Goal: Task Accomplishment & Management: Use online tool/utility

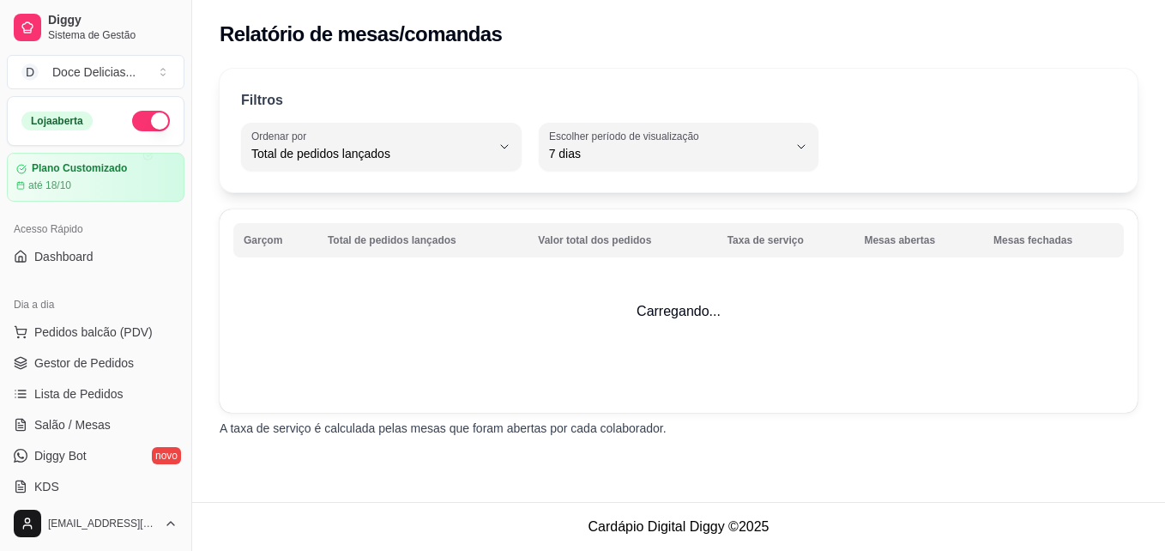
select select "TOTAL_OF_ORDERS"
select select "7"
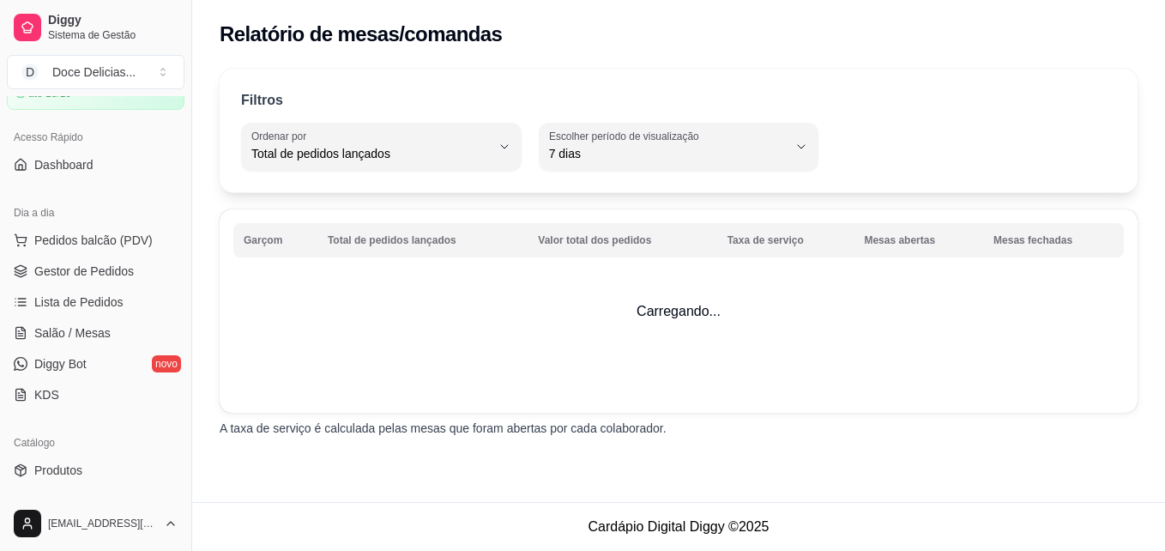
scroll to position [23, 0]
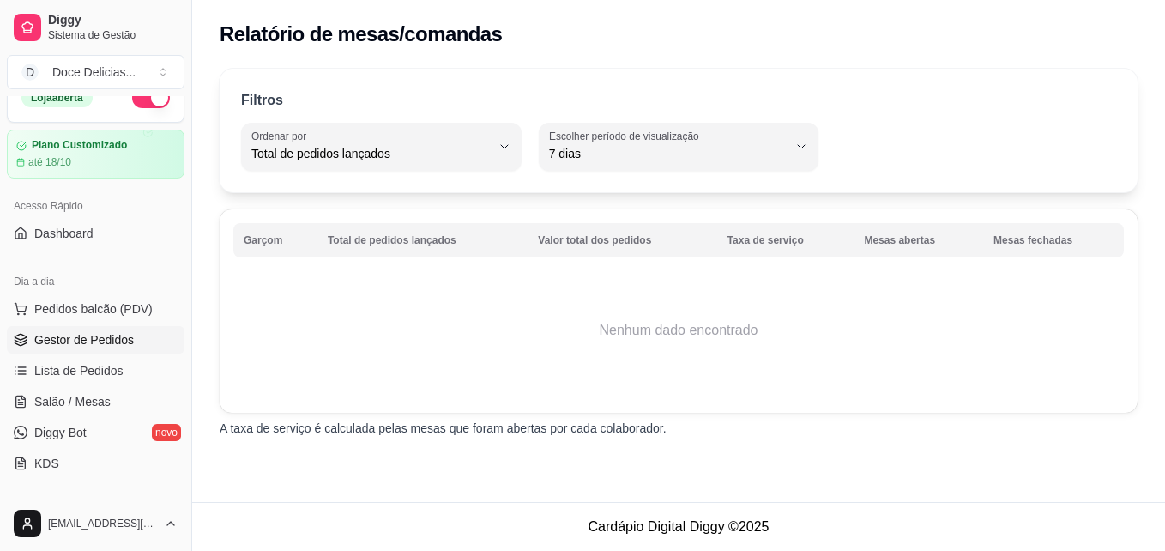
click at [62, 335] on span "Gestor de Pedidos" at bounding box center [83, 339] width 99 height 17
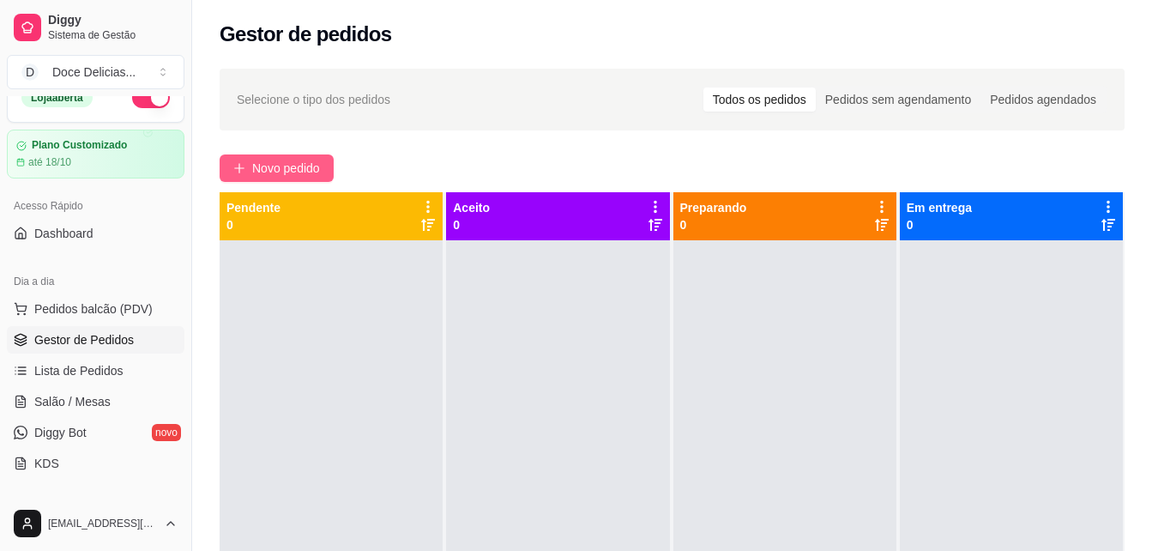
click at [264, 164] on span "Novo pedido" at bounding box center [286, 168] width 68 height 19
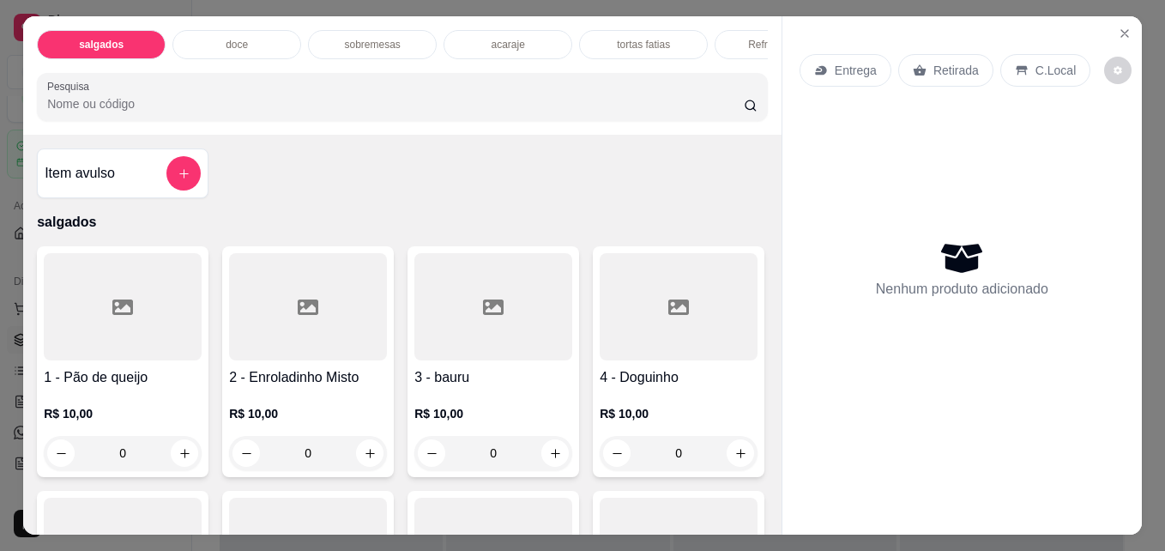
click at [253, 35] on div "doce" at bounding box center [236, 44] width 129 height 29
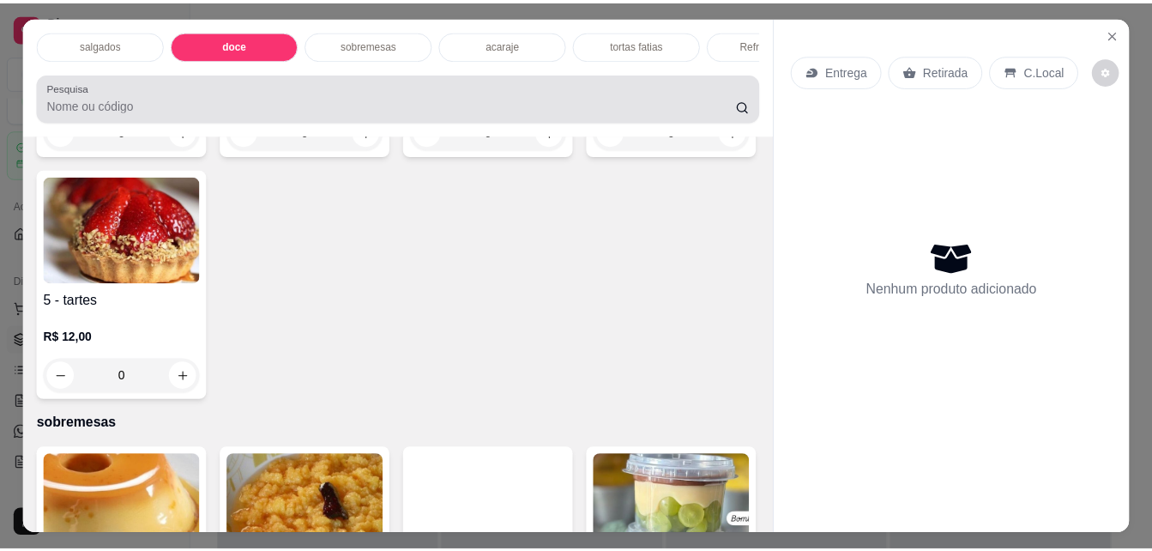
scroll to position [45, 0]
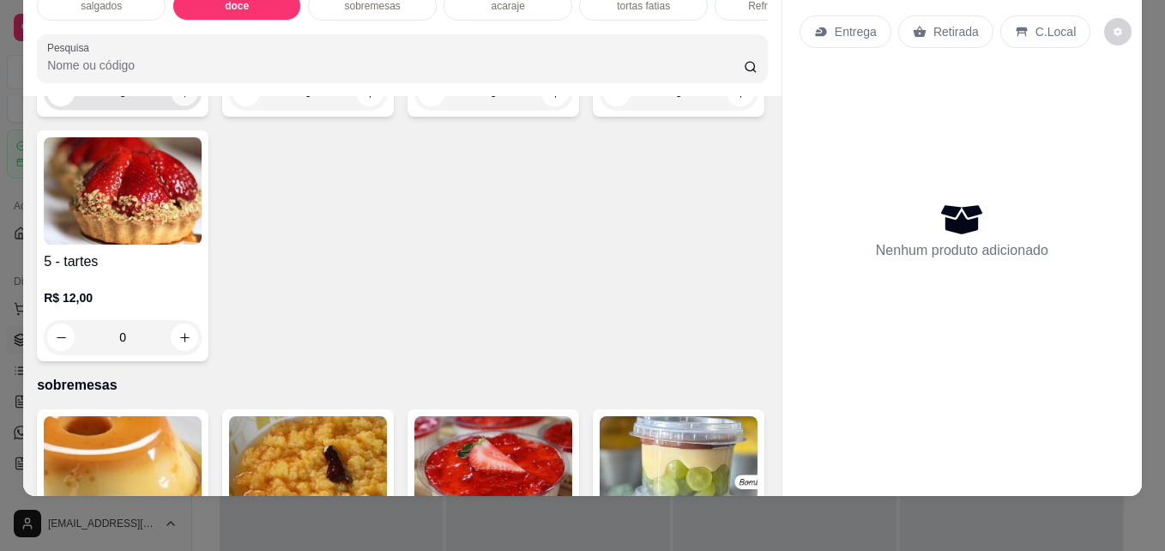
click at [178, 99] on icon "increase-product-quantity" at bounding box center [184, 93] width 13 height 13
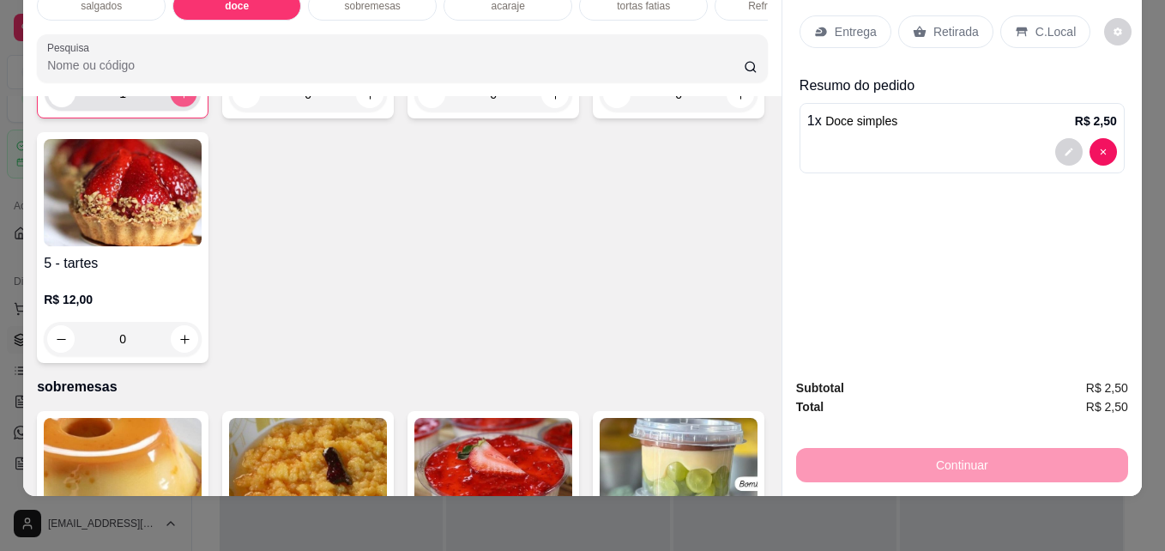
click at [179, 98] on icon "increase-product-quantity" at bounding box center [183, 93] width 9 height 9
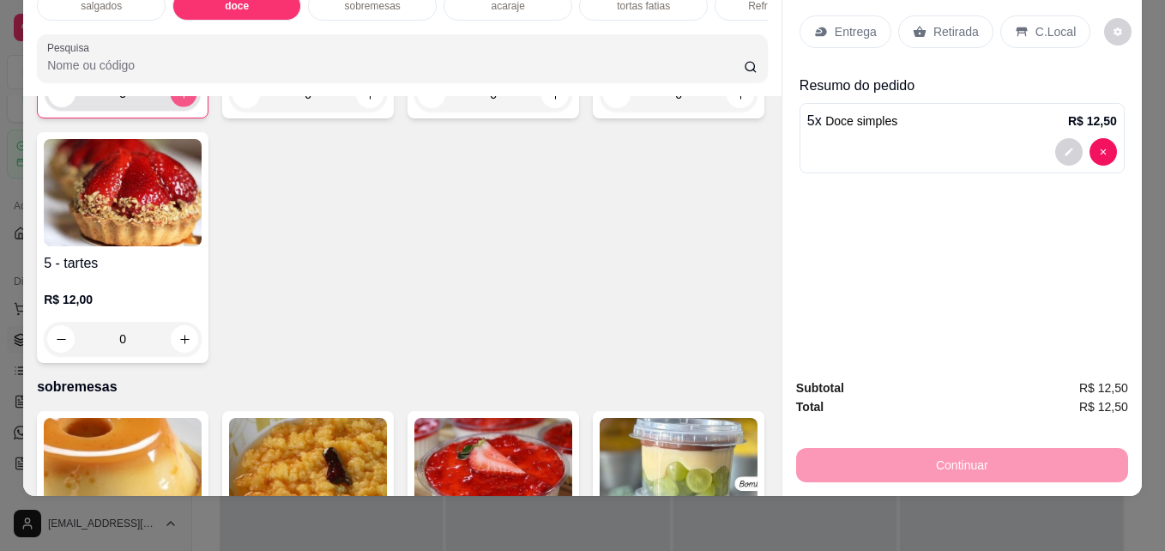
type input "6"
click at [921, 15] on div "Retirada" at bounding box center [945, 31] width 95 height 33
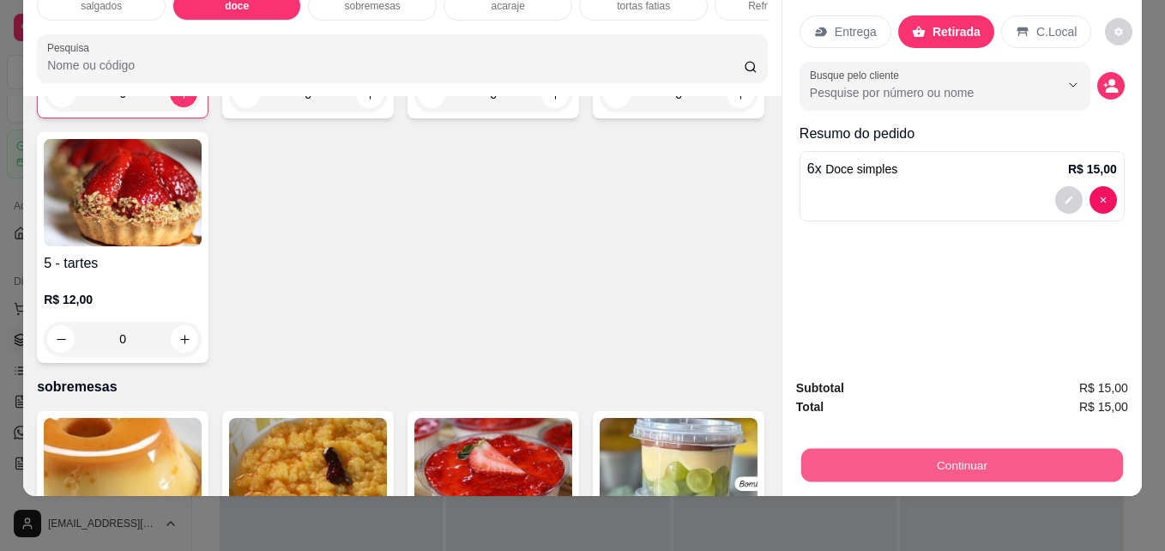
click at [839, 448] on button "Continuar" at bounding box center [962, 464] width 322 height 33
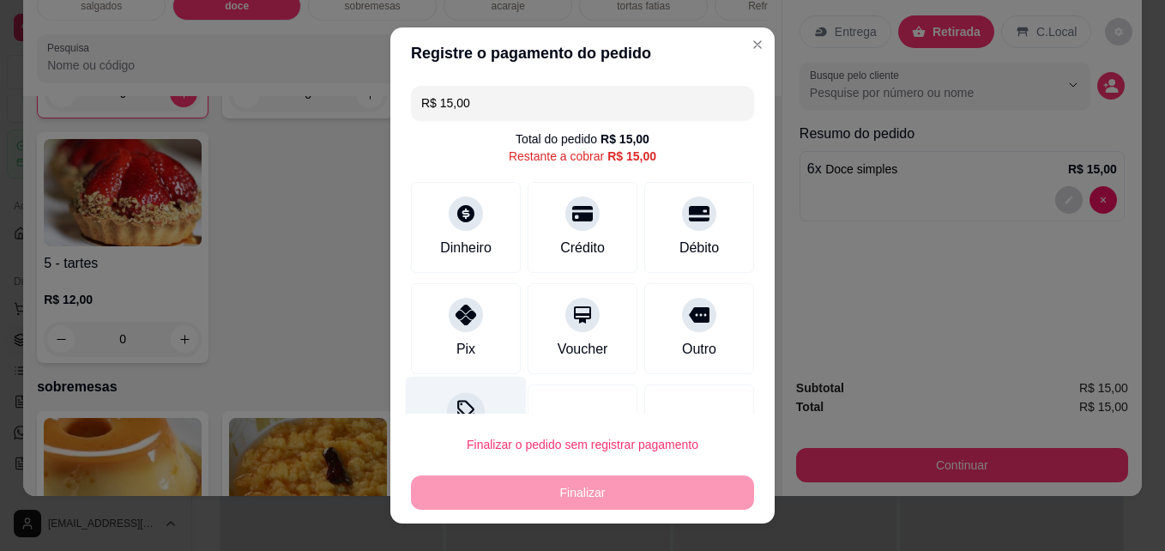
click at [461, 402] on icon at bounding box center [466, 411] width 22 height 22
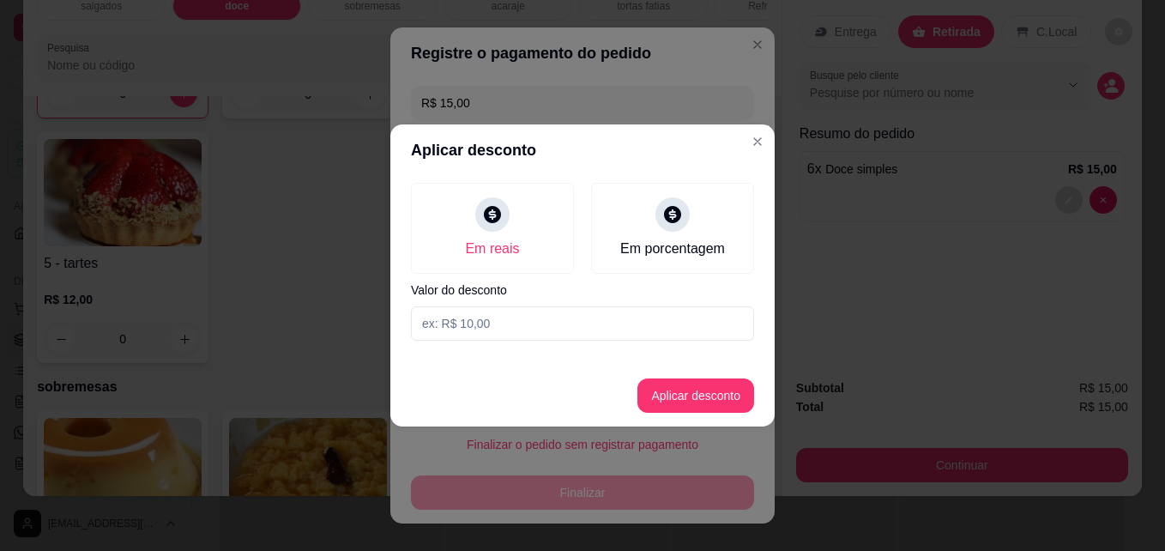
click at [471, 328] on input at bounding box center [582, 323] width 343 height 34
type input "3,00"
click at [681, 391] on button "Aplicar desconto" at bounding box center [696, 395] width 112 height 33
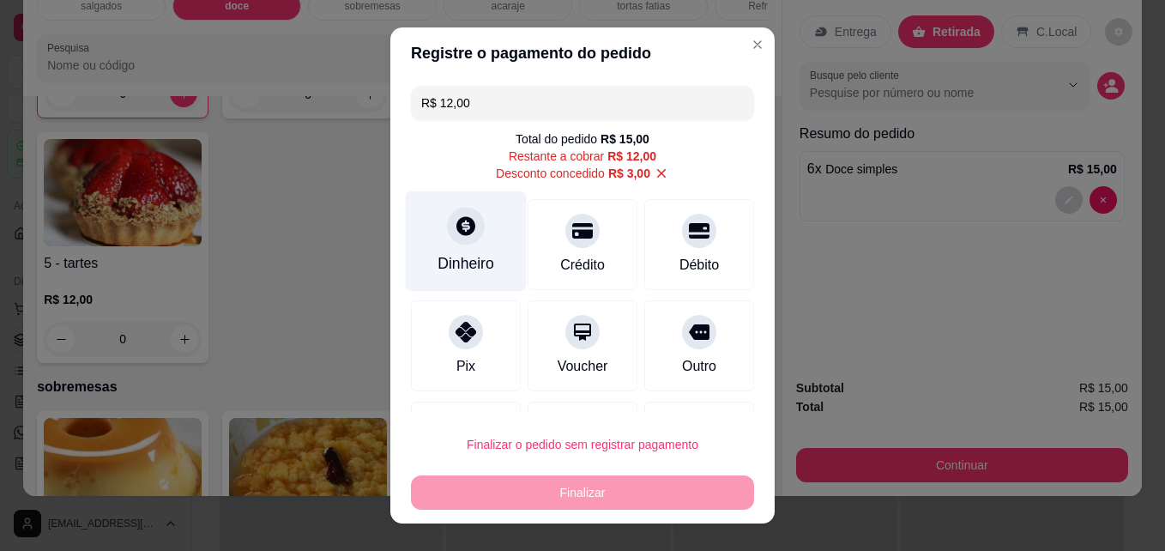
click at [445, 246] on div "Dinheiro" at bounding box center [466, 241] width 121 height 100
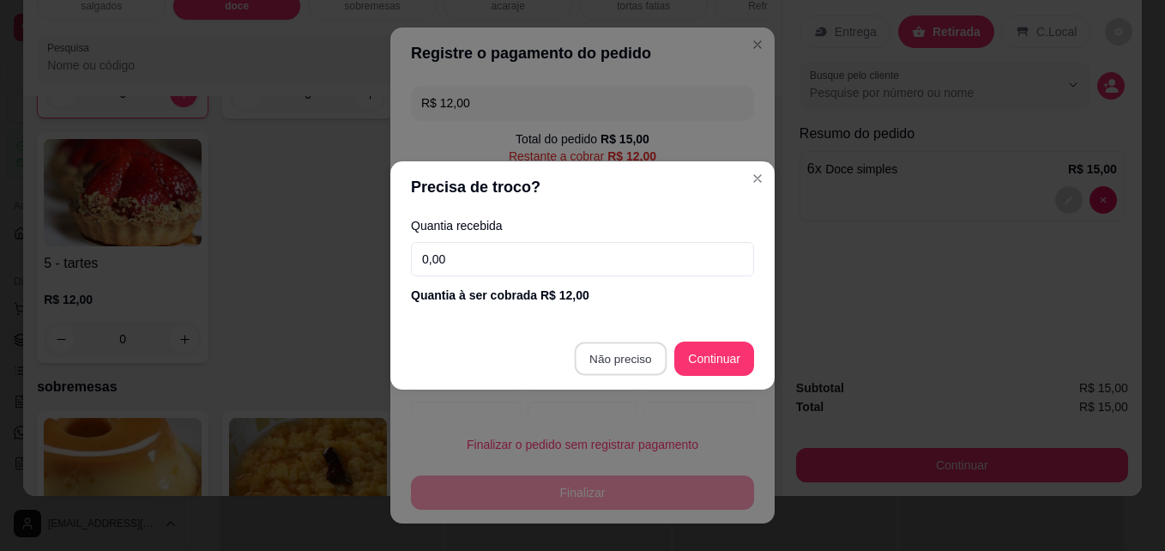
type input "R$ 0,00"
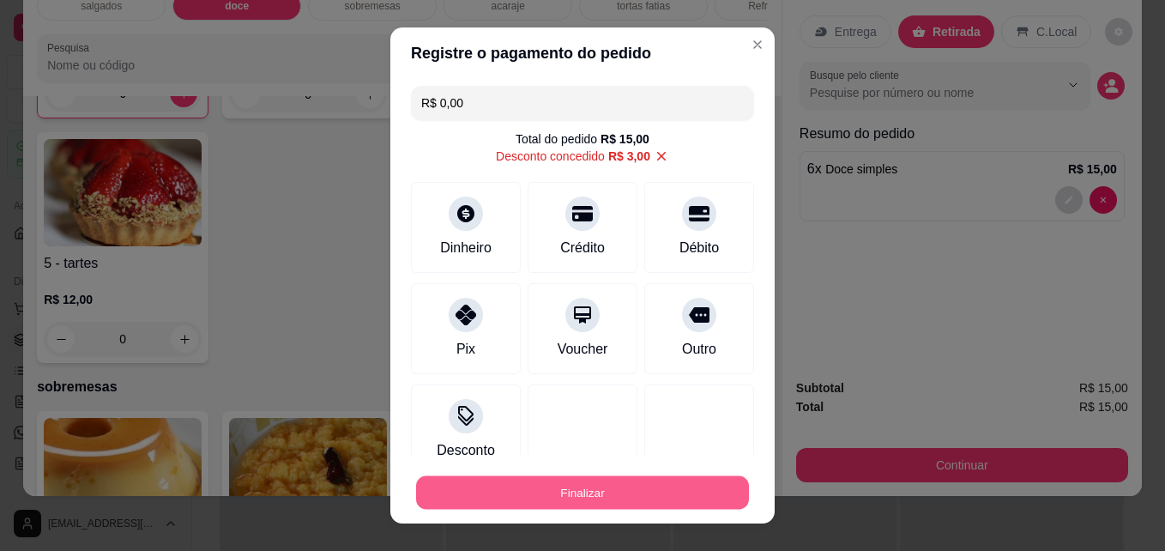
click at [570, 482] on button "Finalizar" at bounding box center [582, 492] width 333 height 33
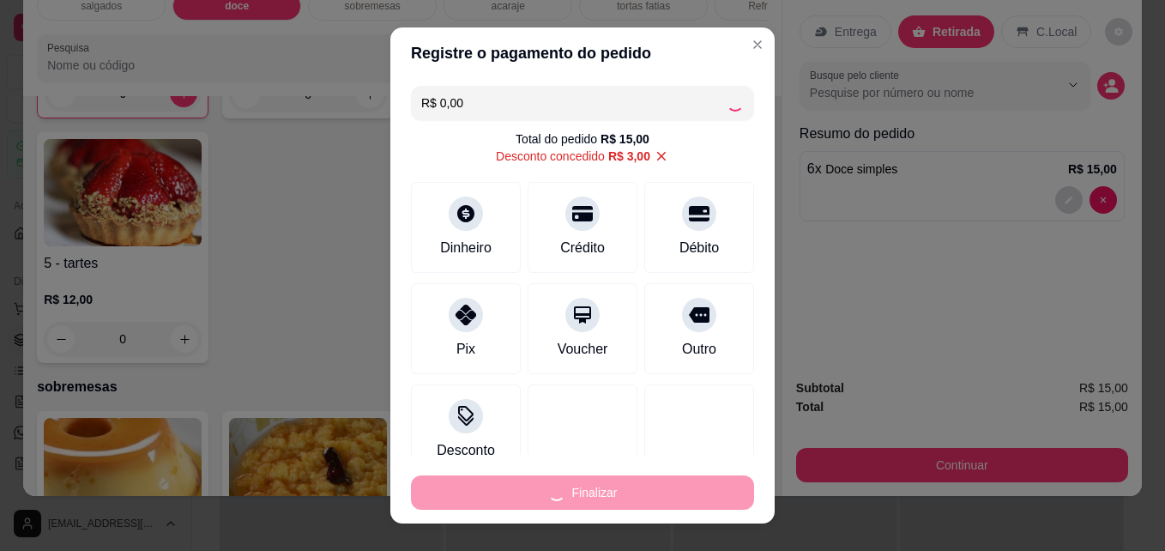
type input "0"
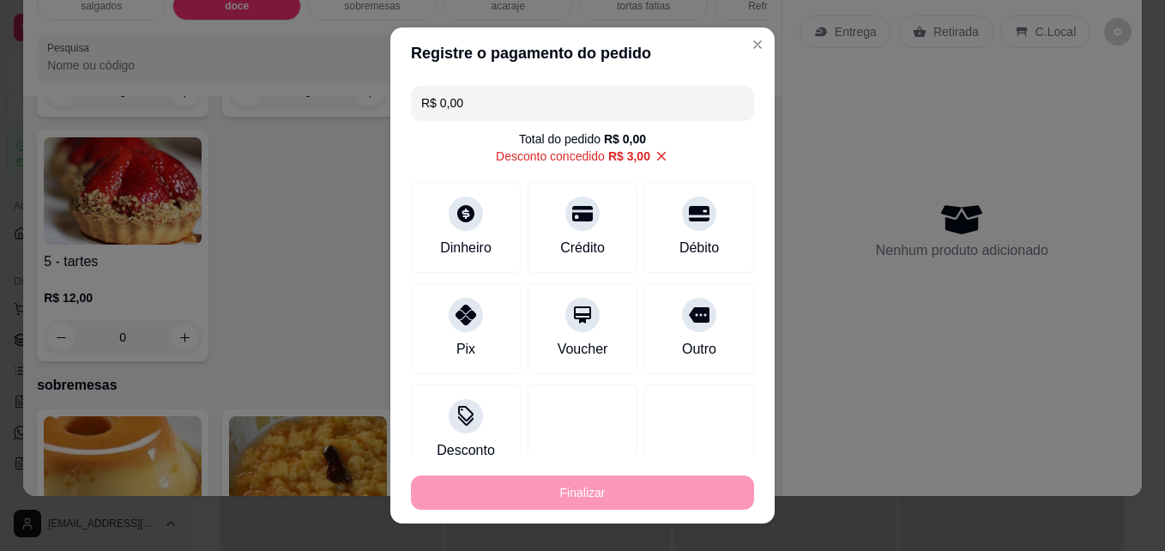
type input "-R$ 15,00"
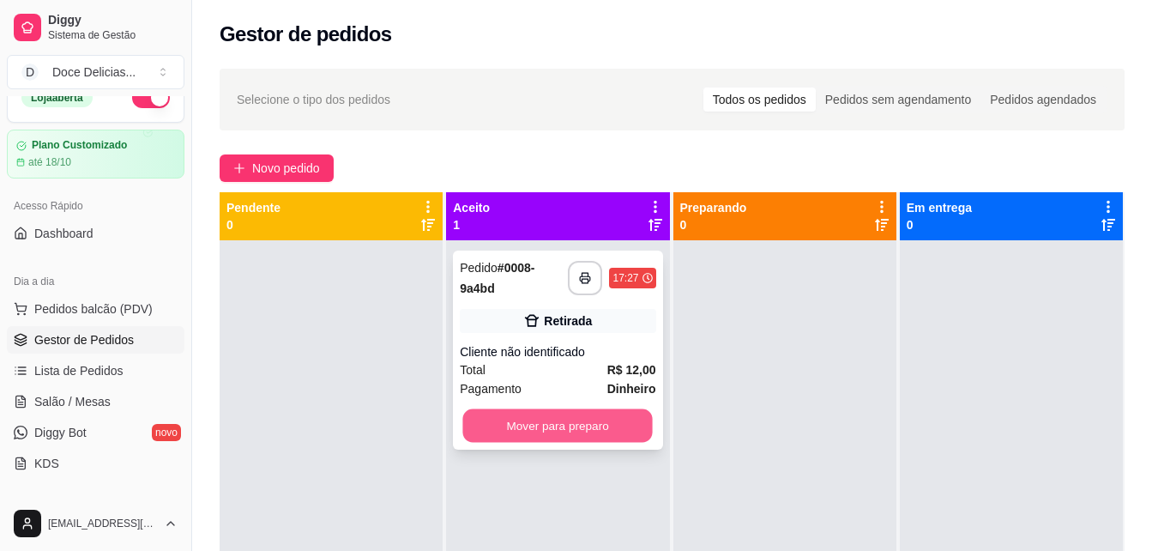
click at [497, 422] on button "Mover para preparo" at bounding box center [558, 425] width 190 height 33
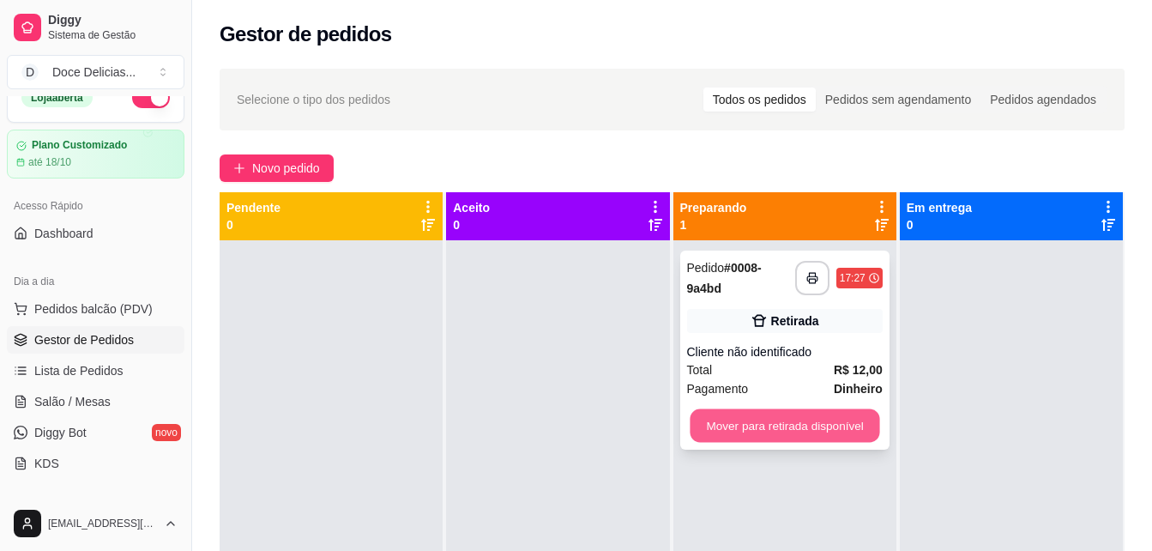
click at [805, 428] on button "Mover para retirada disponível" at bounding box center [785, 425] width 190 height 33
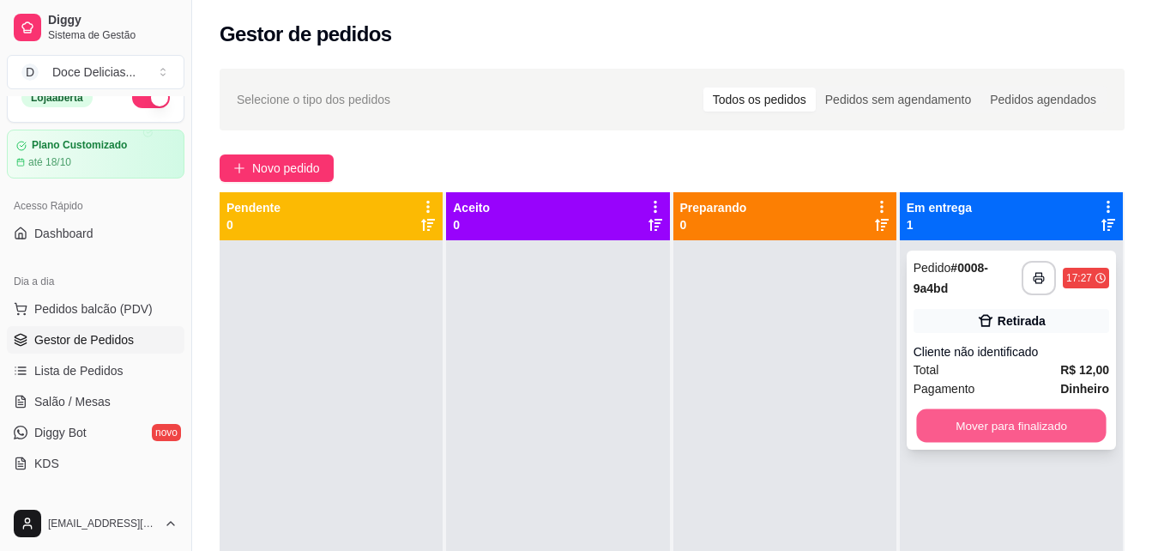
click at [928, 427] on button "Mover para finalizado" at bounding box center [1011, 425] width 190 height 33
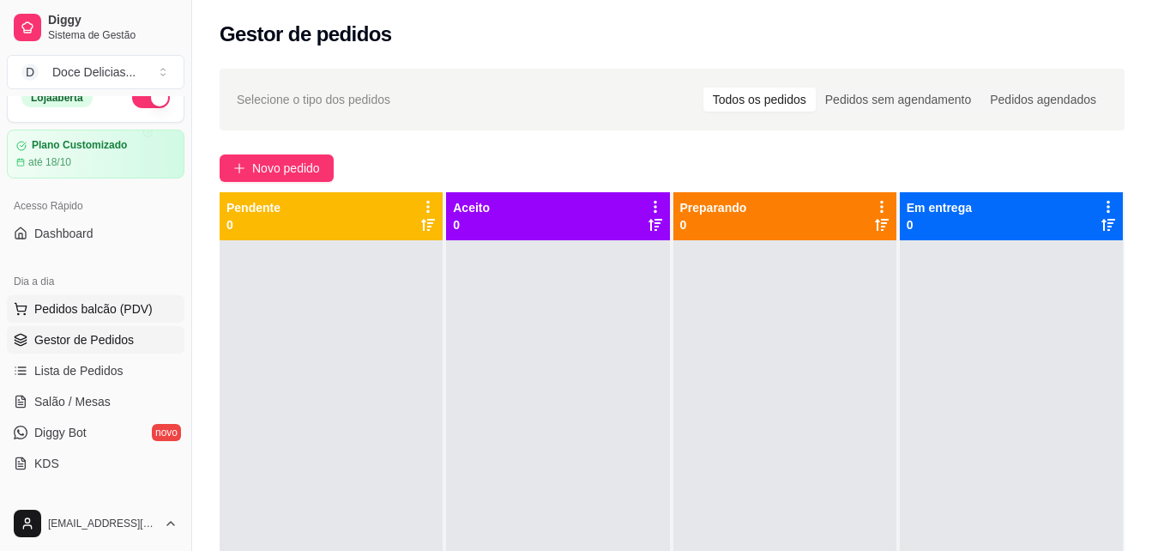
click at [106, 321] on button "Pedidos balcão (PDV)" at bounding box center [96, 308] width 178 height 27
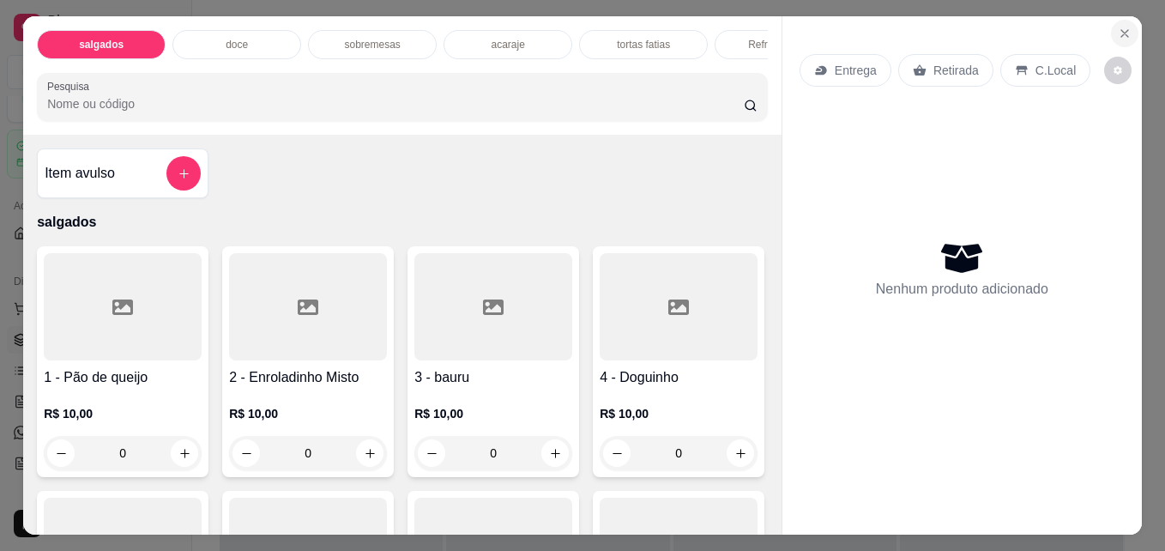
click at [1111, 31] on button "Close" at bounding box center [1124, 33] width 27 height 27
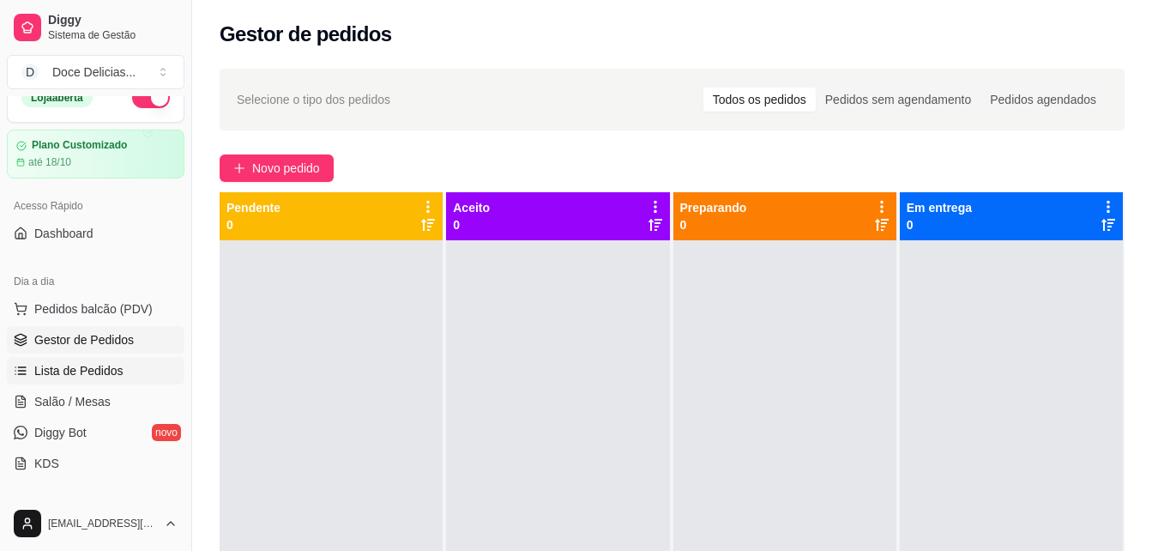
click at [94, 359] on link "Lista de Pedidos" at bounding box center [96, 370] width 178 height 27
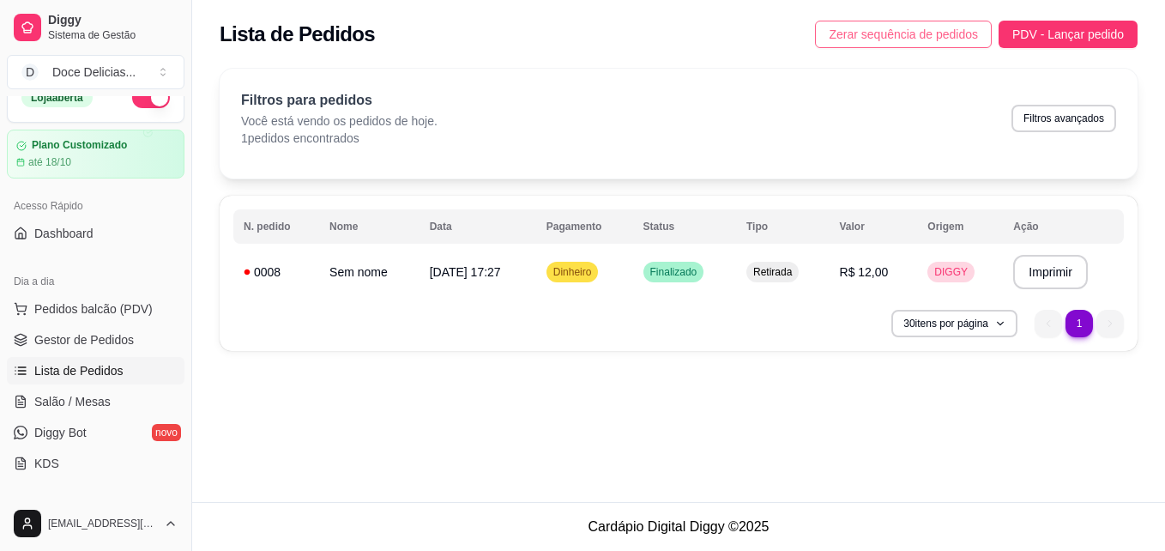
click at [838, 31] on span "Zerar sequência de pedidos" at bounding box center [902, 34] width 149 height 19
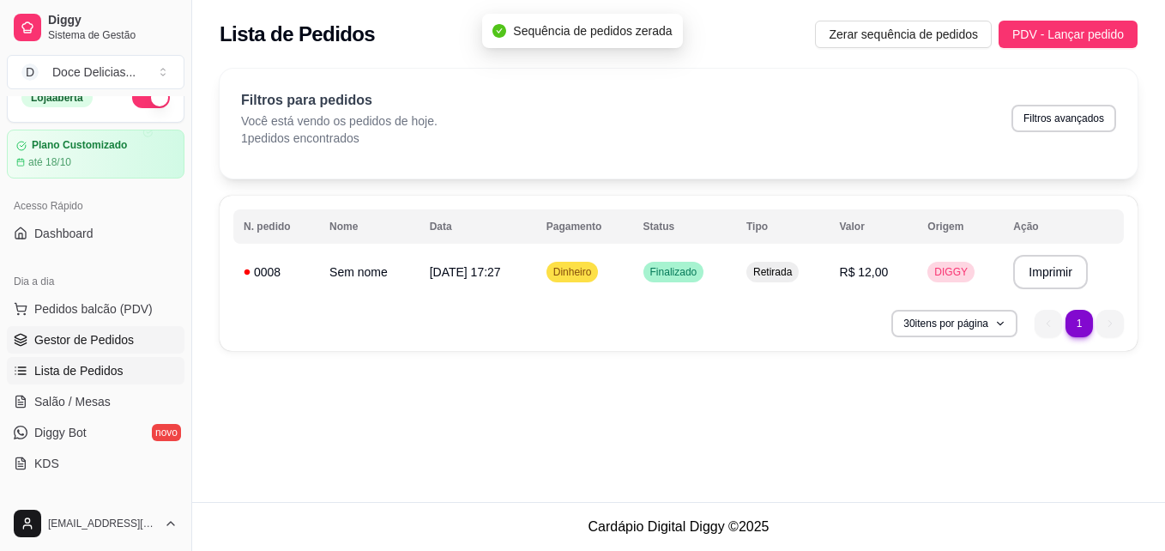
click at [67, 335] on span "Gestor de Pedidos" at bounding box center [83, 339] width 99 height 17
